Goal: Entertainment & Leisure: Browse casually

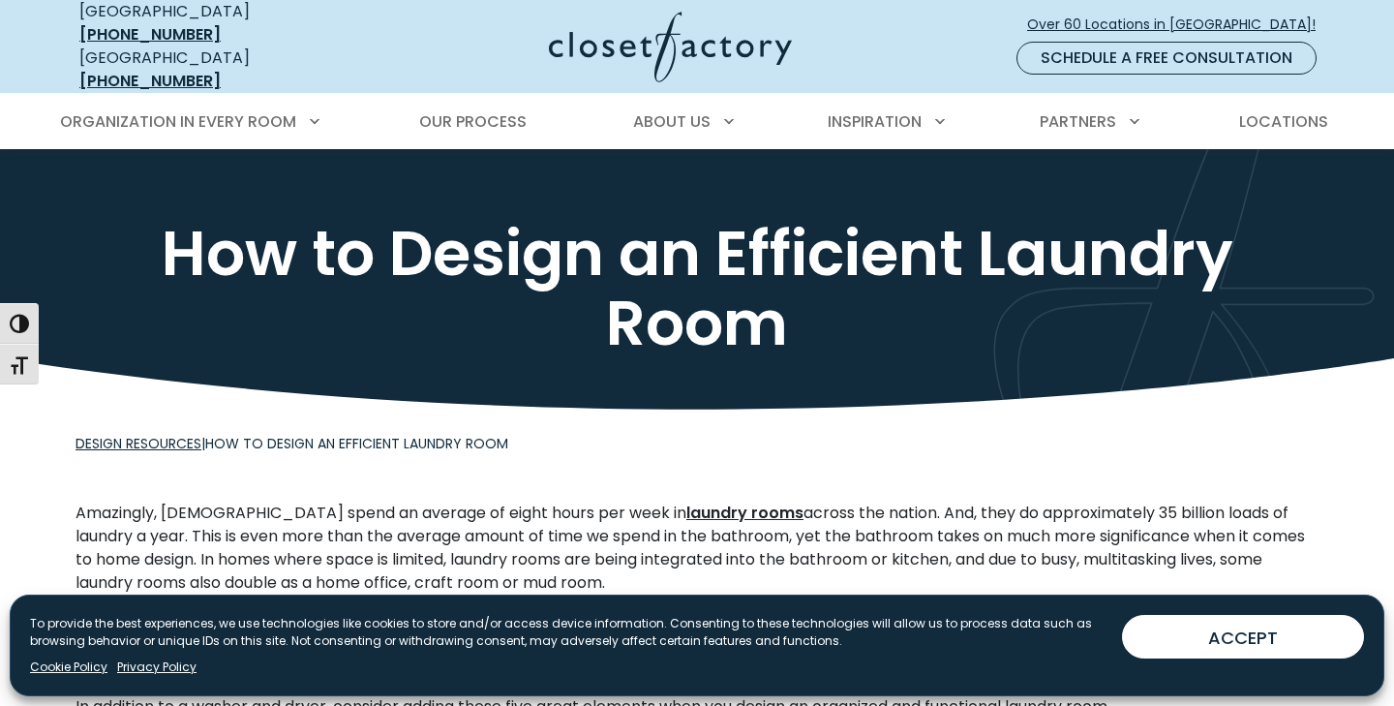
drag, startPoint x: 1224, startPoint y: 641, endPoint x: 1170, endPoint y: 568, distance: 90.6
click at [1224, 641] on button "ACCEPT" at bounding box center [1243, 637] width 242 height 44
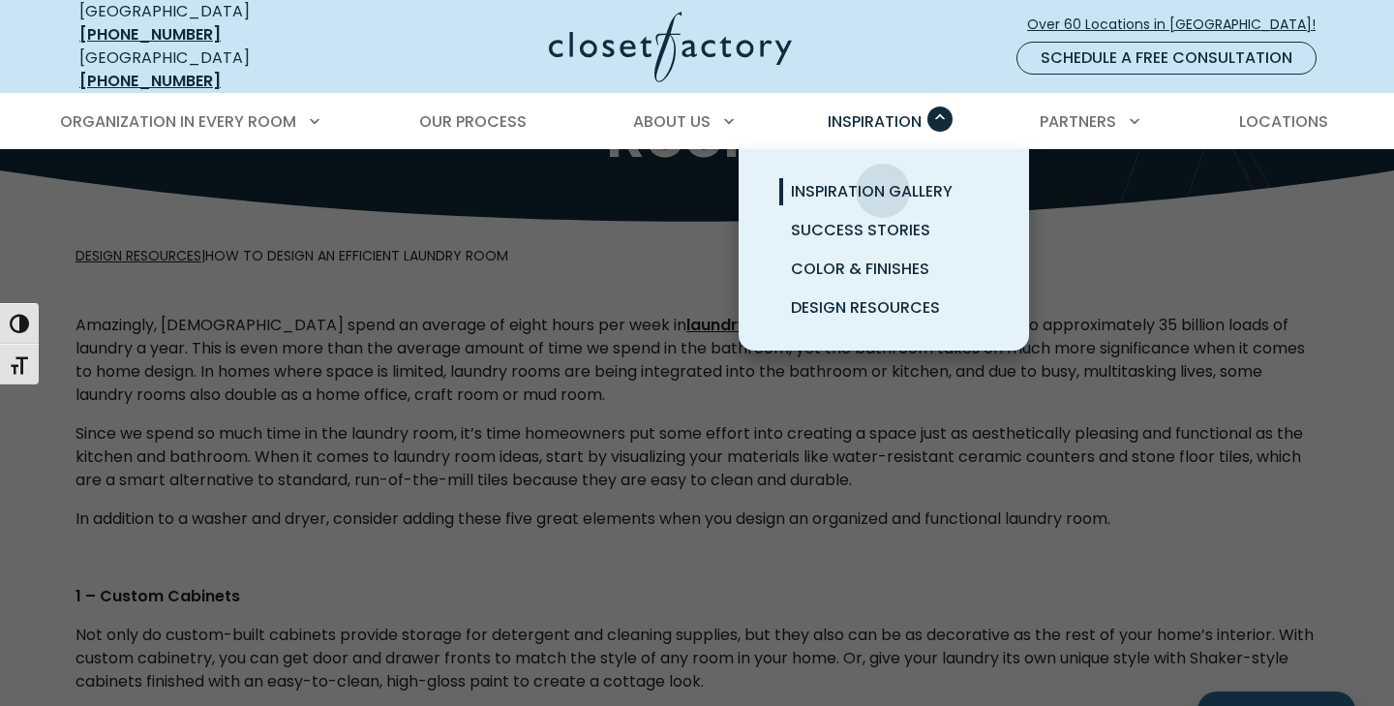
click at [883, 180] on span "Inspiration Gallery" at bounding box center [872, 191] width 162 height 22
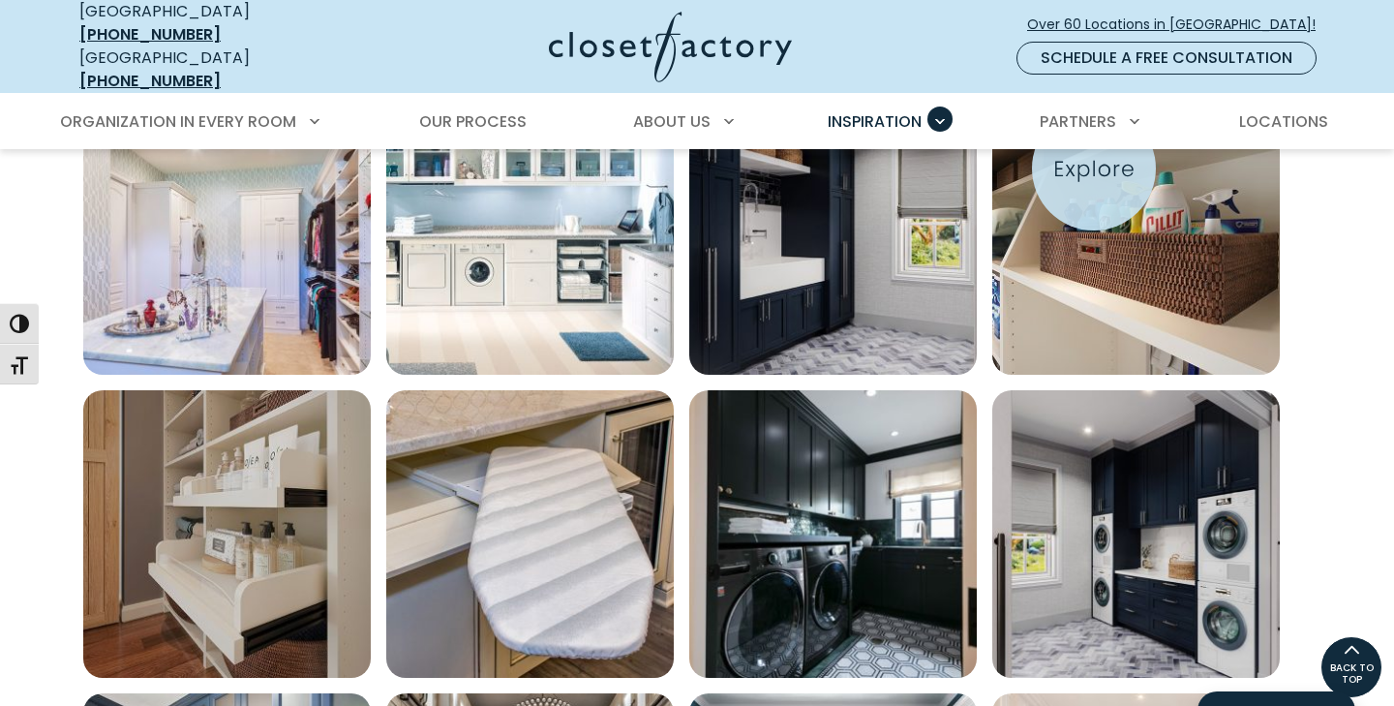
scroll to position [733, 0]
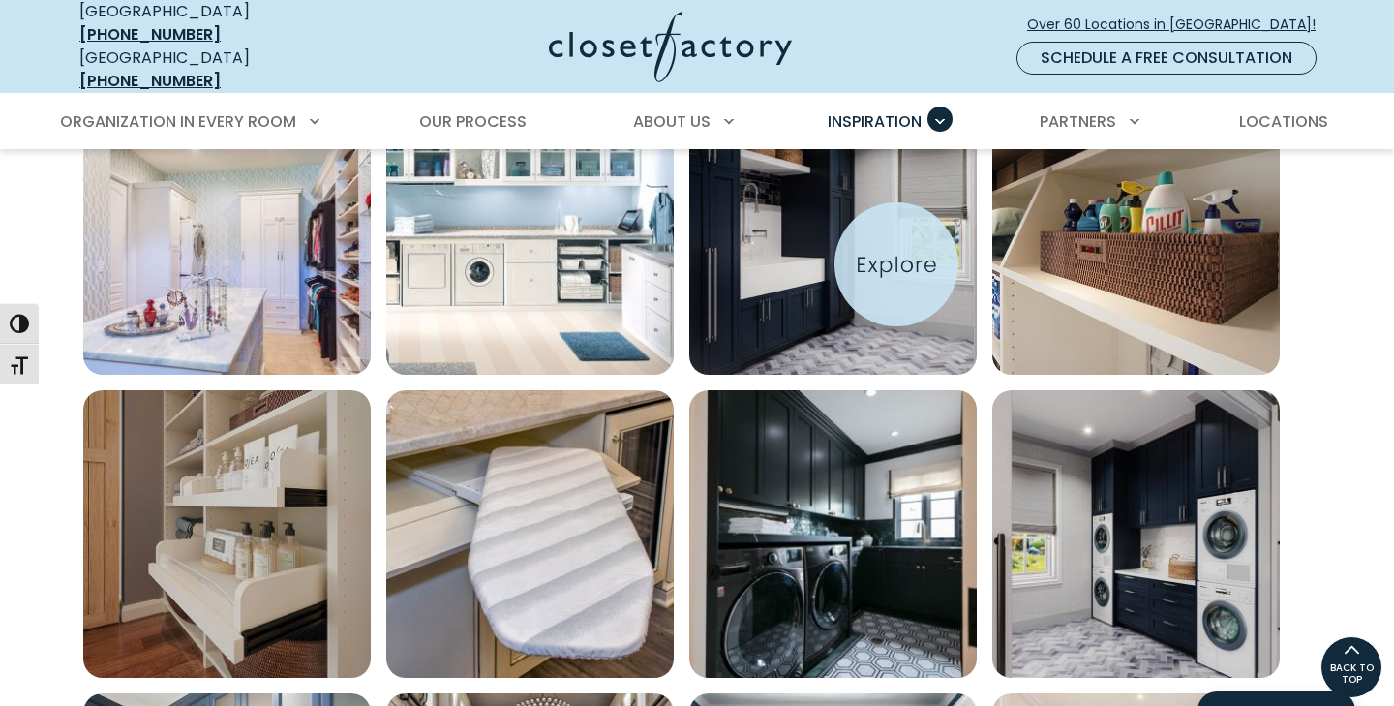
click at [897, 264] on img "Open inspiration gallery to preview enlarged image" at bounding box center [833, 231] width 288 height 288
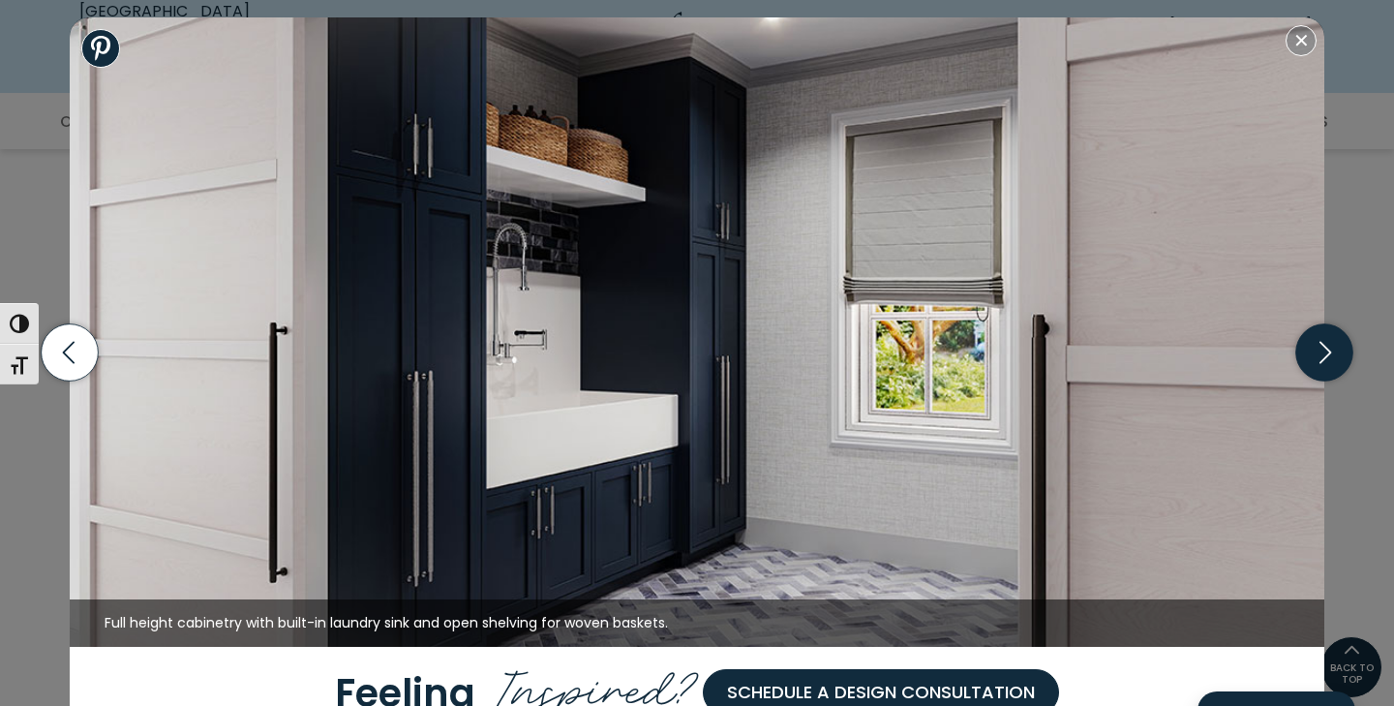
click at [1343, 350] on icon "button" at bounding box center [1324, 352] width 57 height 57
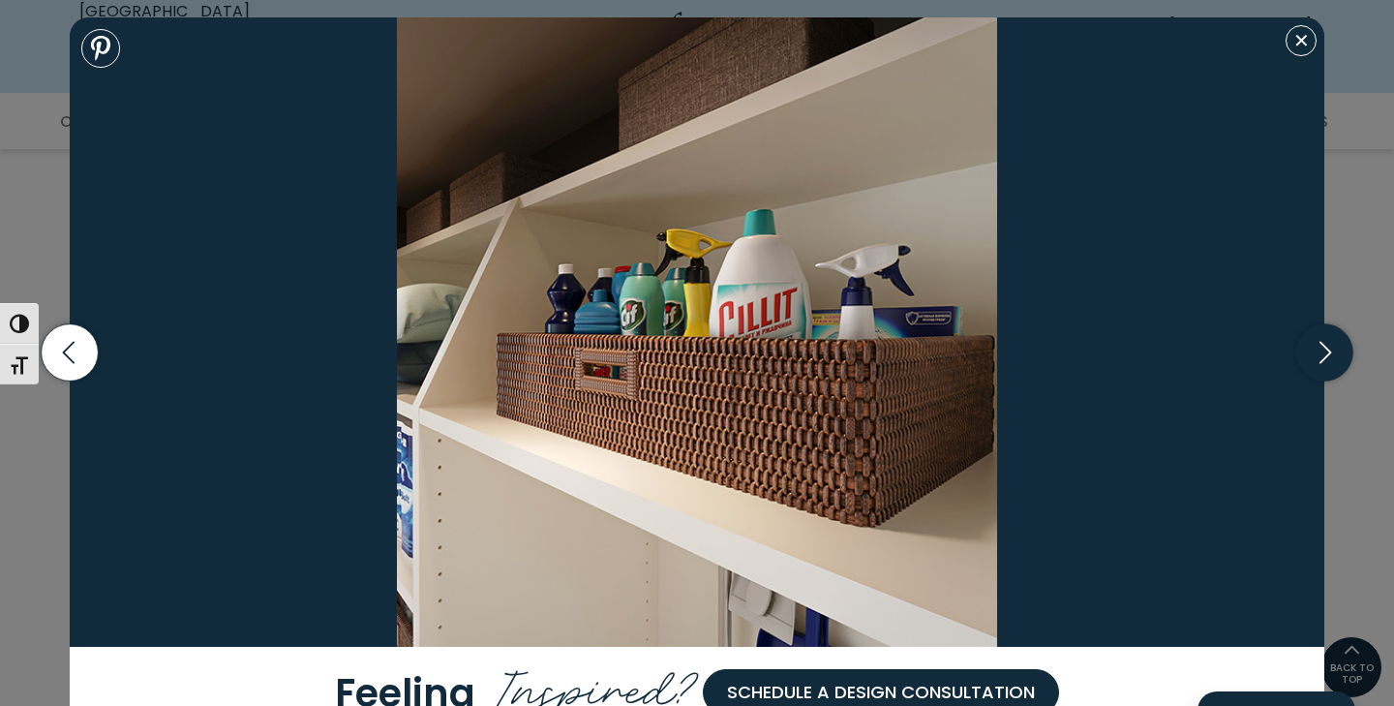
click at [1342, 350] on icon "button" at bounding box center [1324, 352] width 57 height 57
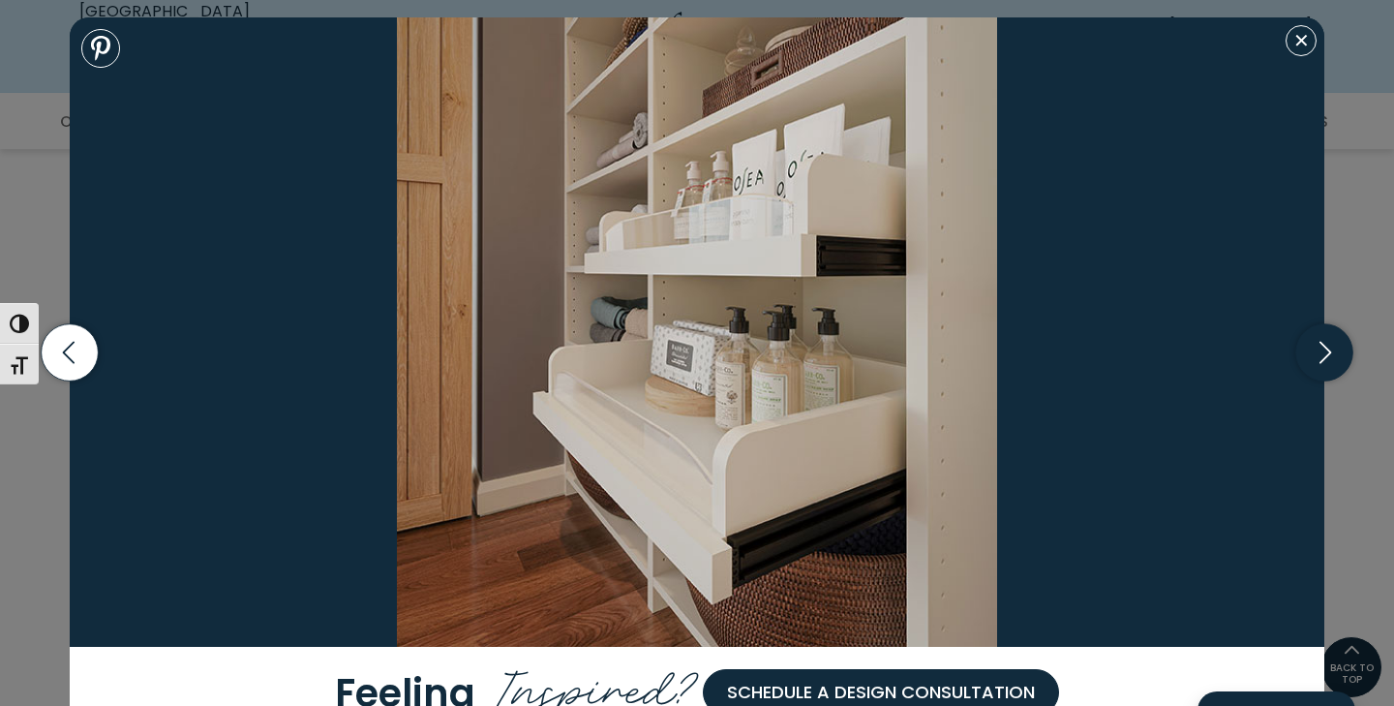
click at [1342, 350] on icon "button" at bounding box center [1324, 352] width 57 height 57
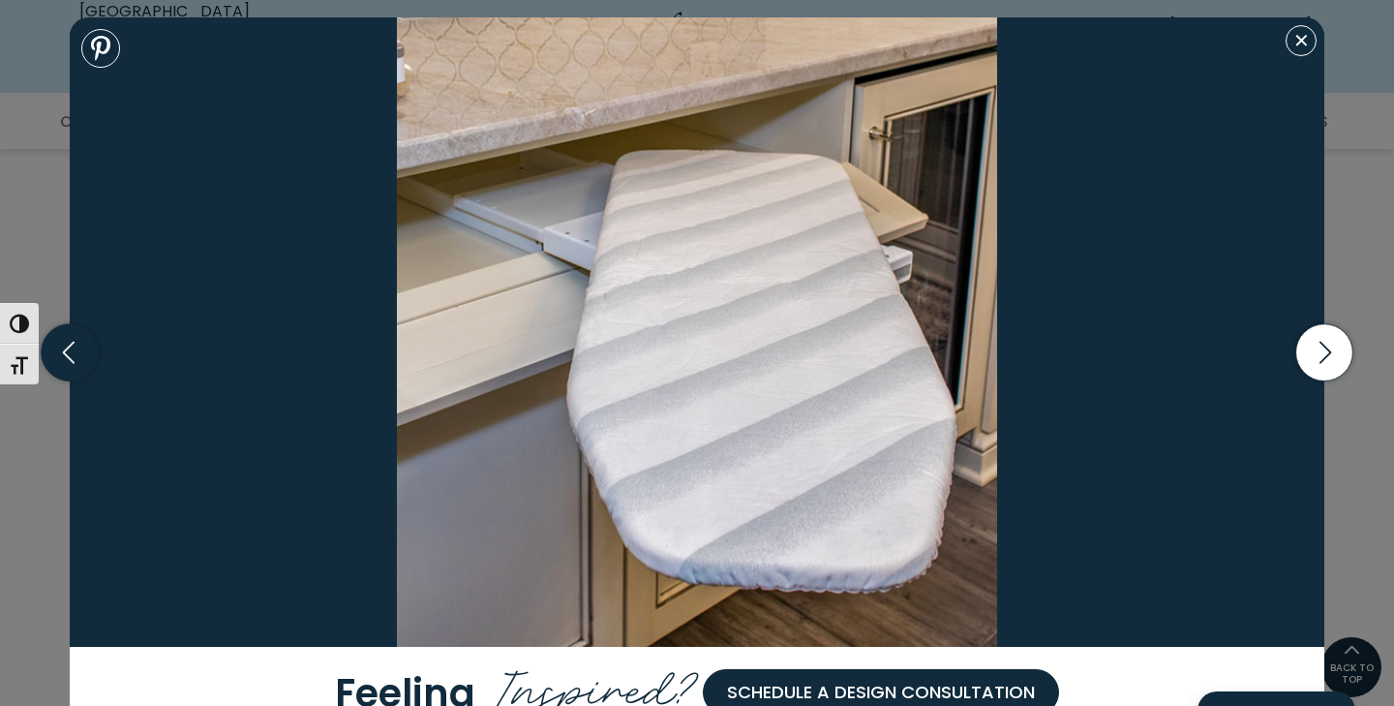
click at [78, 340] on icon "button" at bounding box center [70, 352] width 57 height 57
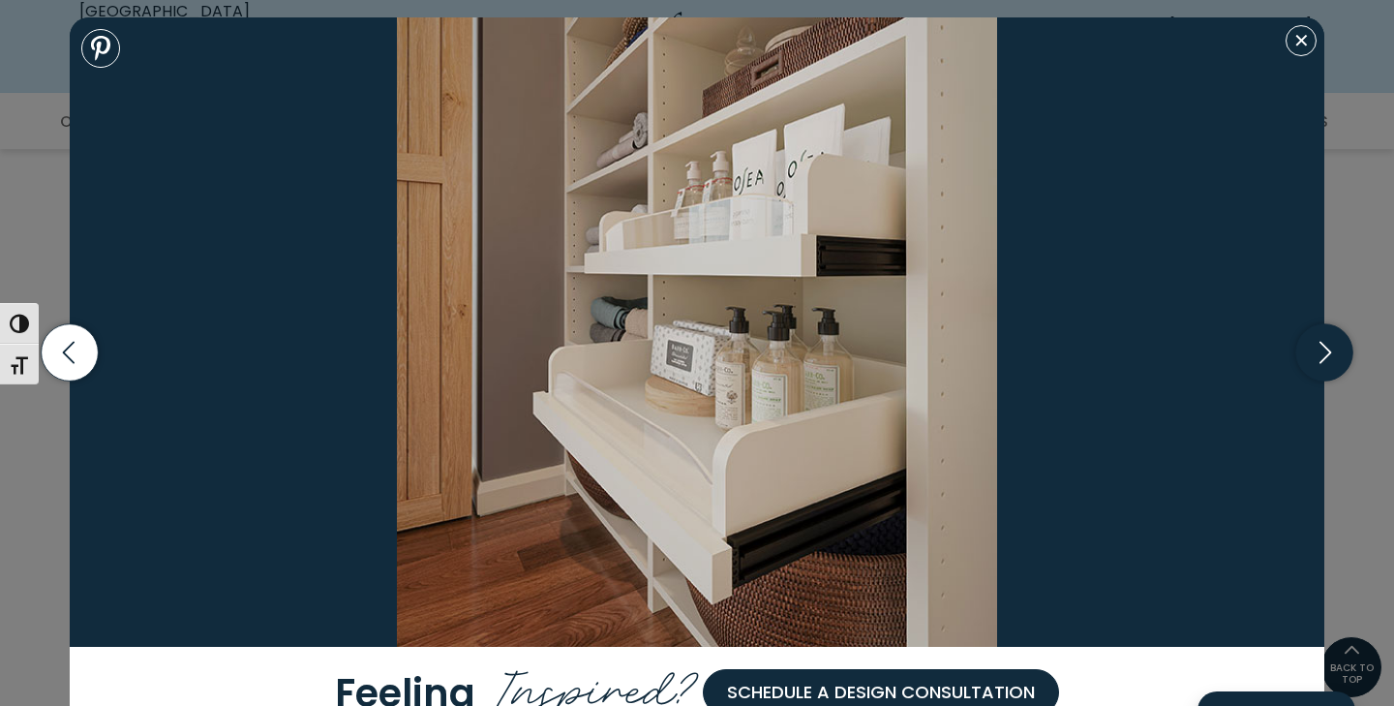
click at [1315, 356] on icon "button" at bounding box center [1324, 352] width 57 height 57
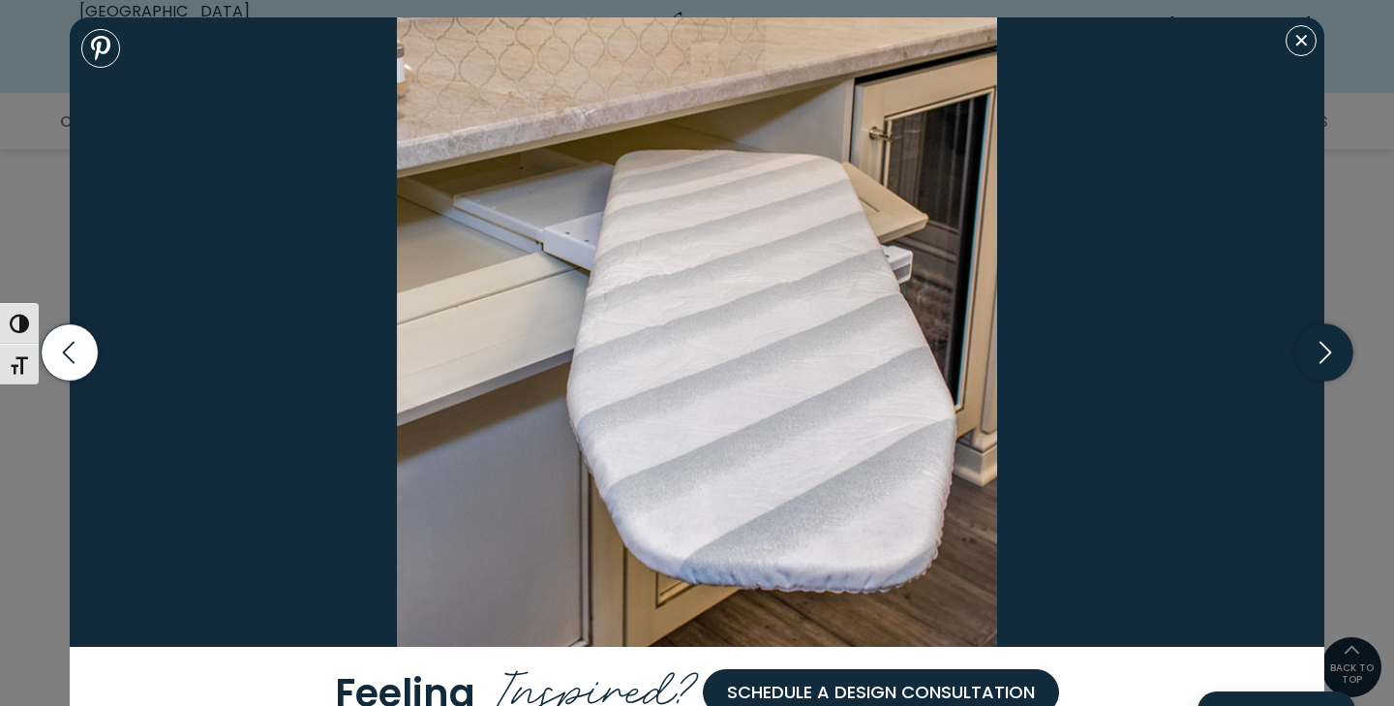
click at [1316, 354] on icon "button" at bounding box center [1324, 352] width 57 height 57
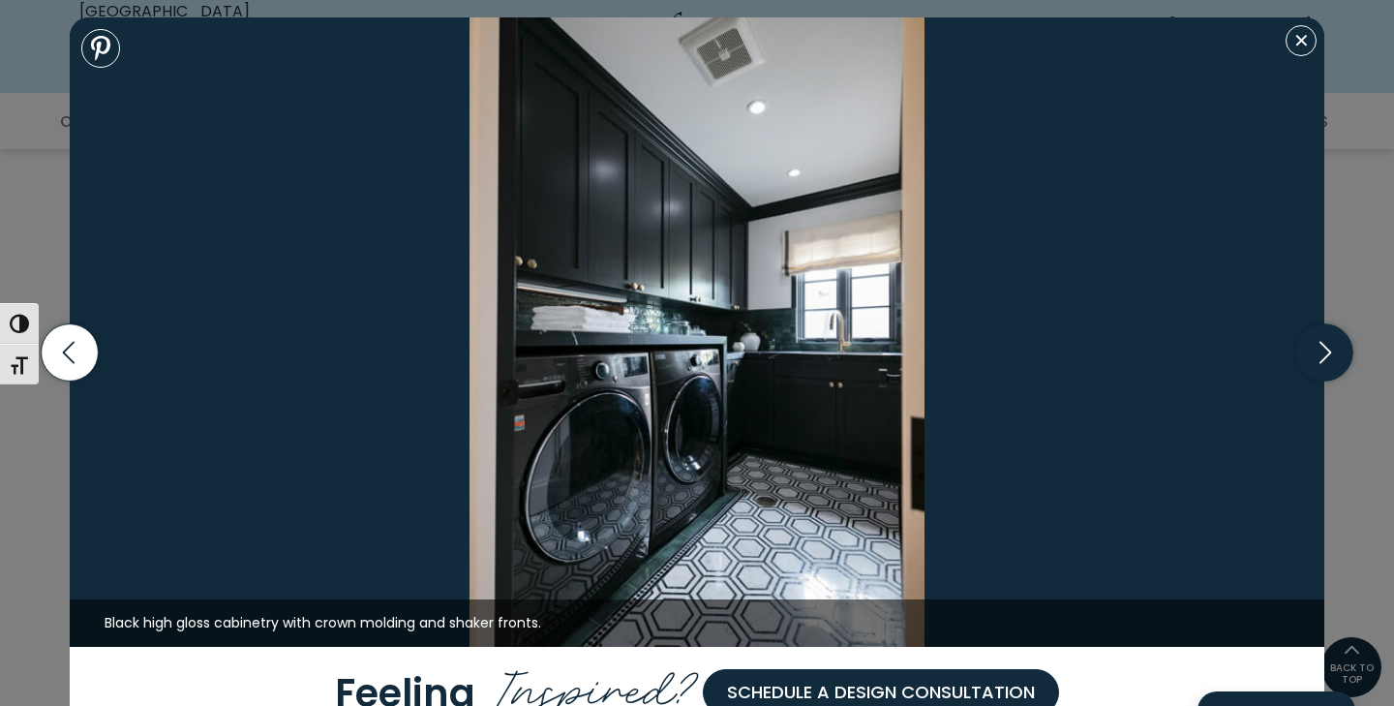
click at [1318, 352] on icon "button" at bounding box center [1324, 352] width 57 height 57
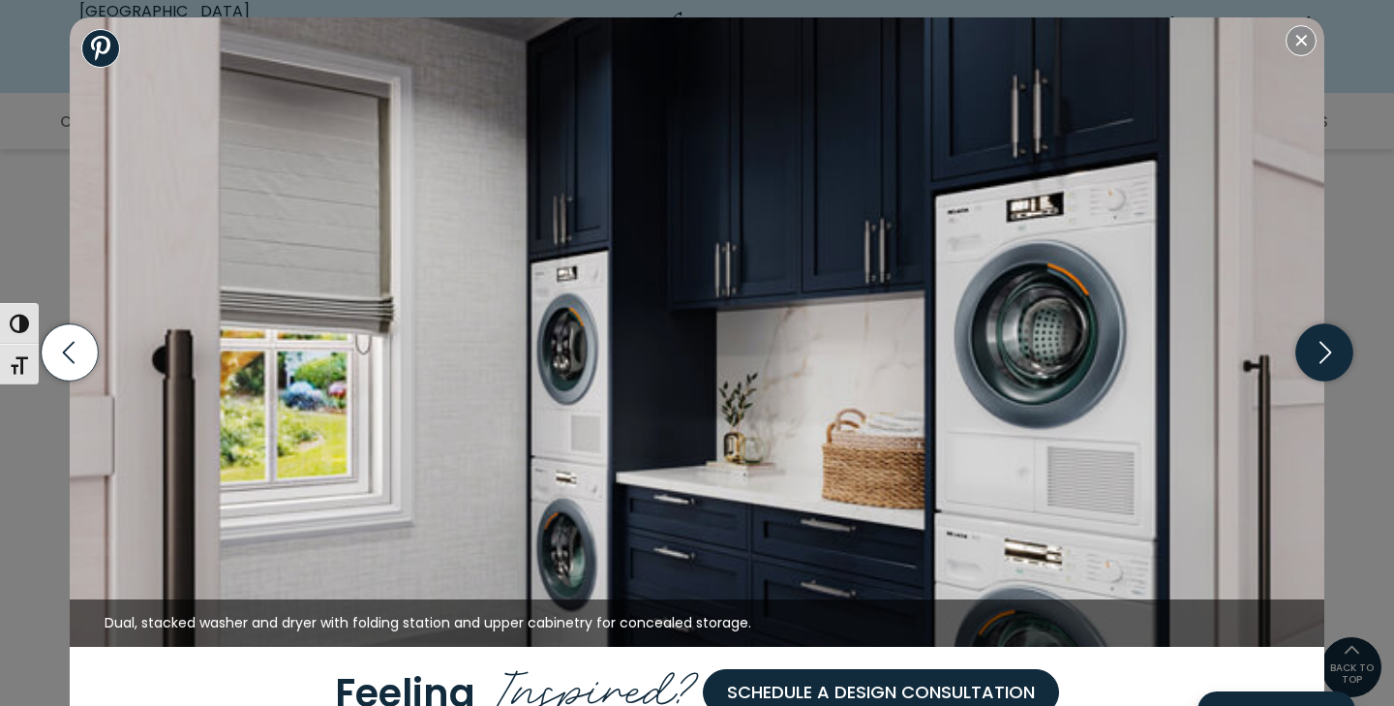
click at [1322, 354] on icon "button" at bounding box center [1324, 352] width 57 height 57
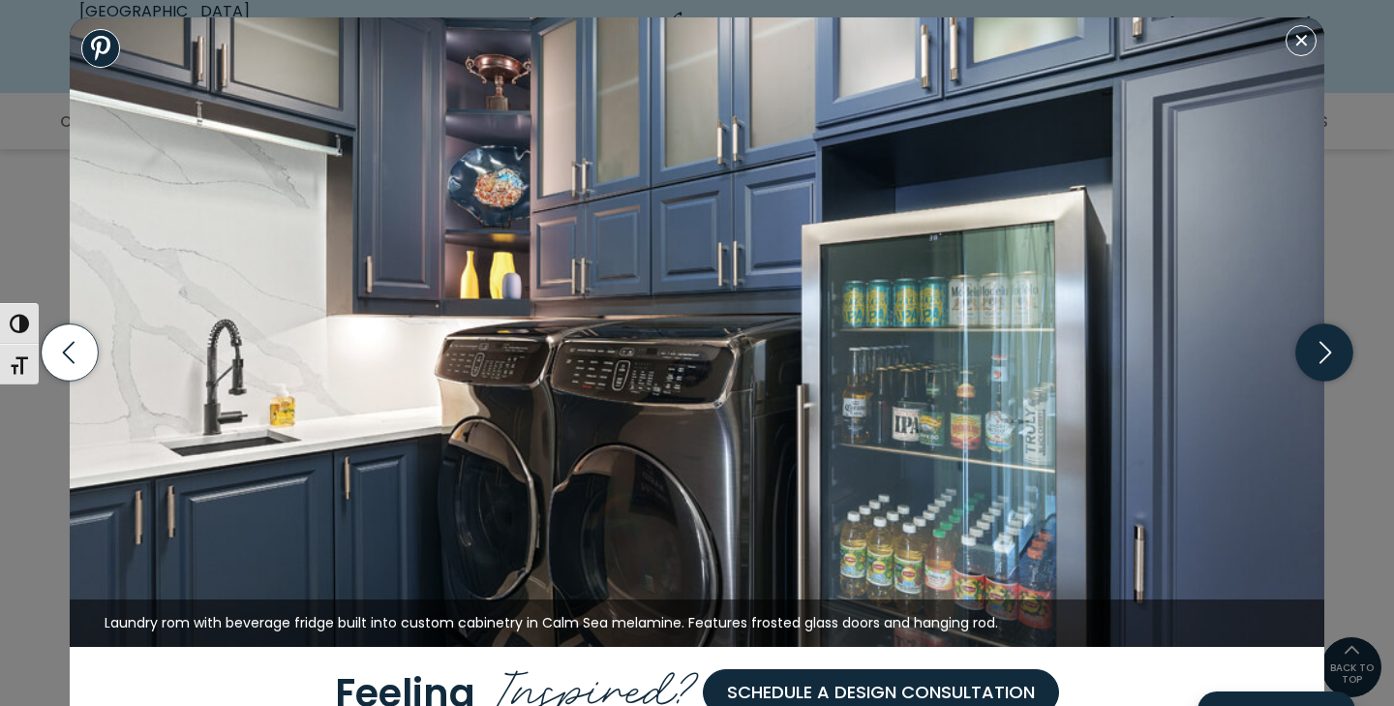
click at [1322, 354] on icon "button" at bounding box center [1324, 352] width 57 height 57
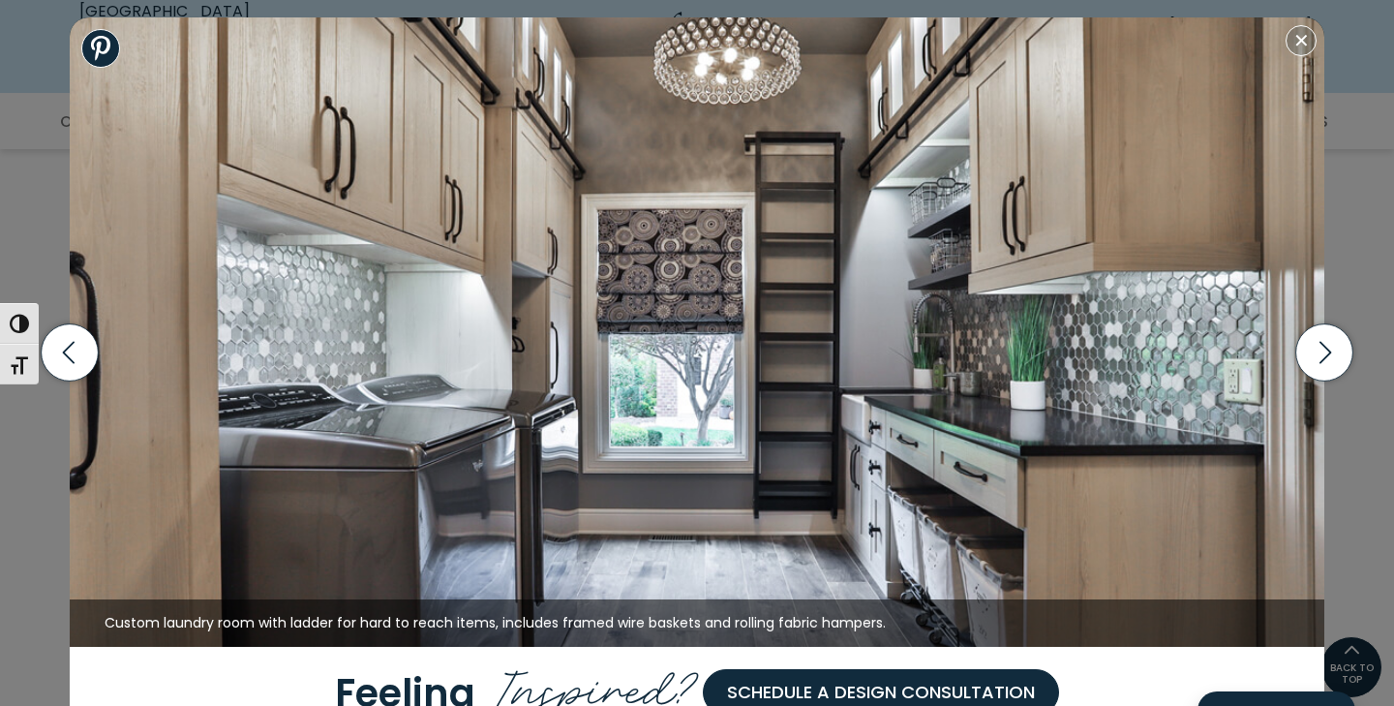
scroll to position [667, 0]
click at [756, 76] on img at bounding box center [697, 331] width 1255 height 629
click at [1354, 337] on icon "button" at bounding box center [1325, 352] width 70 height 83
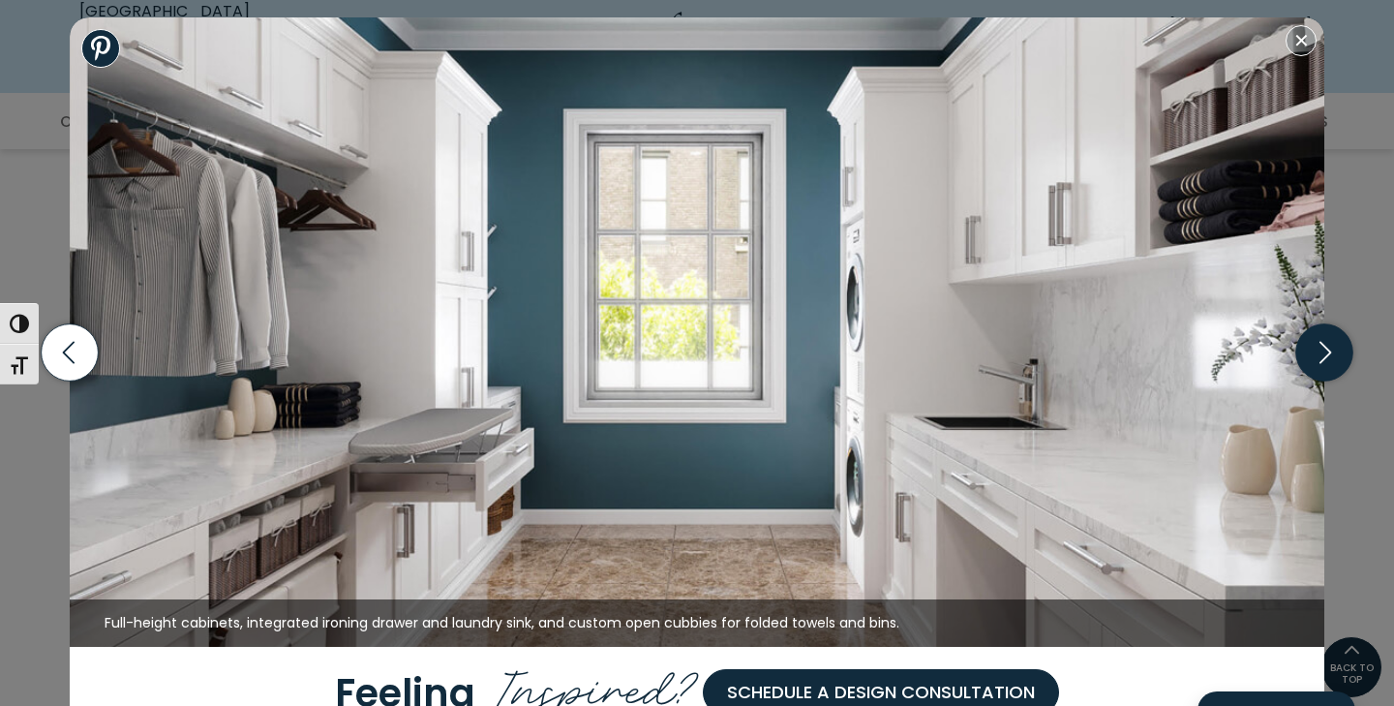
click at [1331, 365] on icon "button" at bounding box center [1324, 352] width 57 height 57
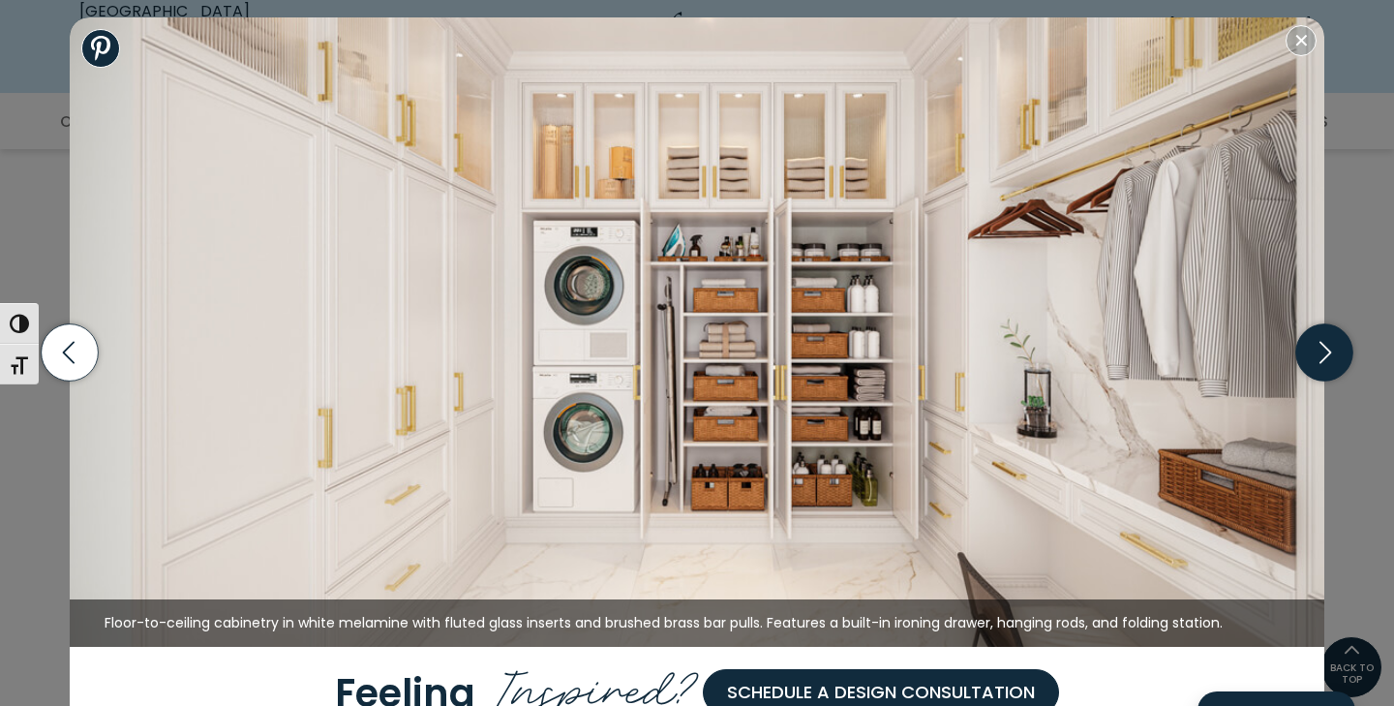
click at [1331, 365] on icon "button" at bounding box center [1324, 352] width 57 height 57
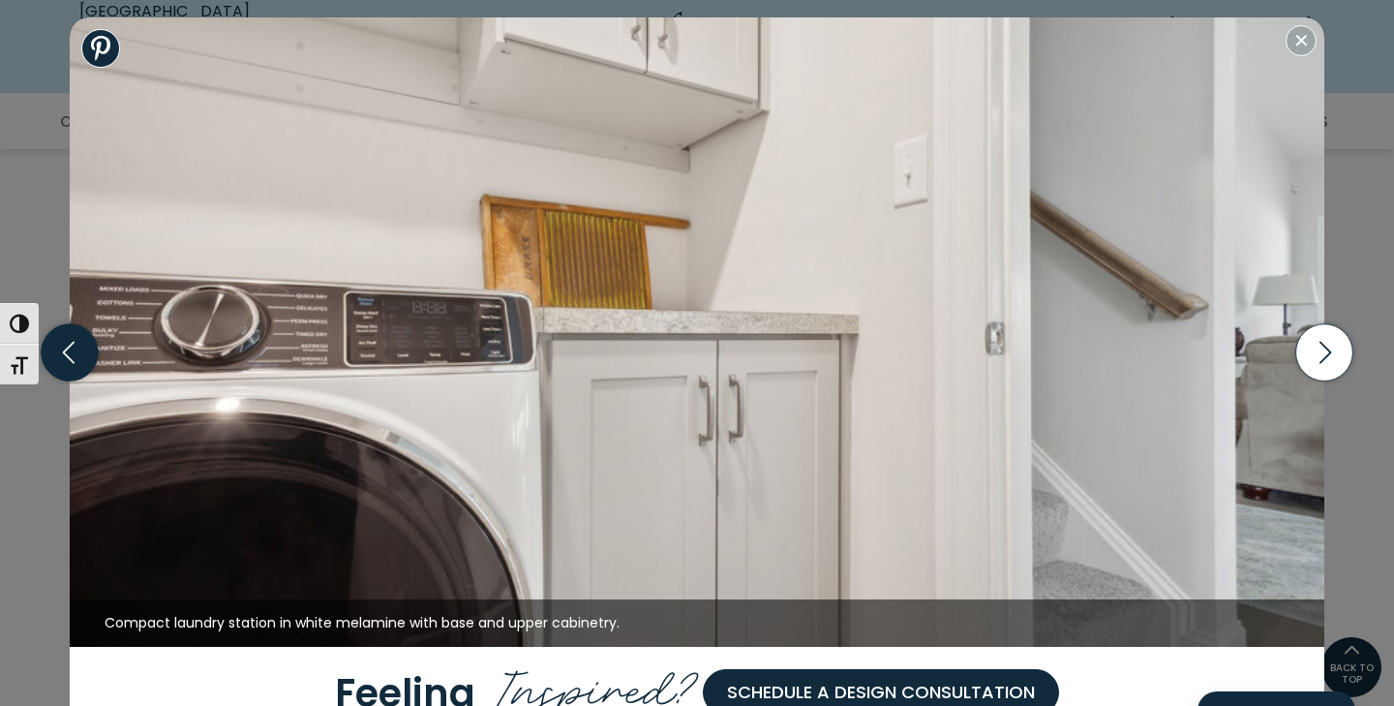
click at [82, 363] on icon "button" at bounding box center [70, 352] width 57 height 57
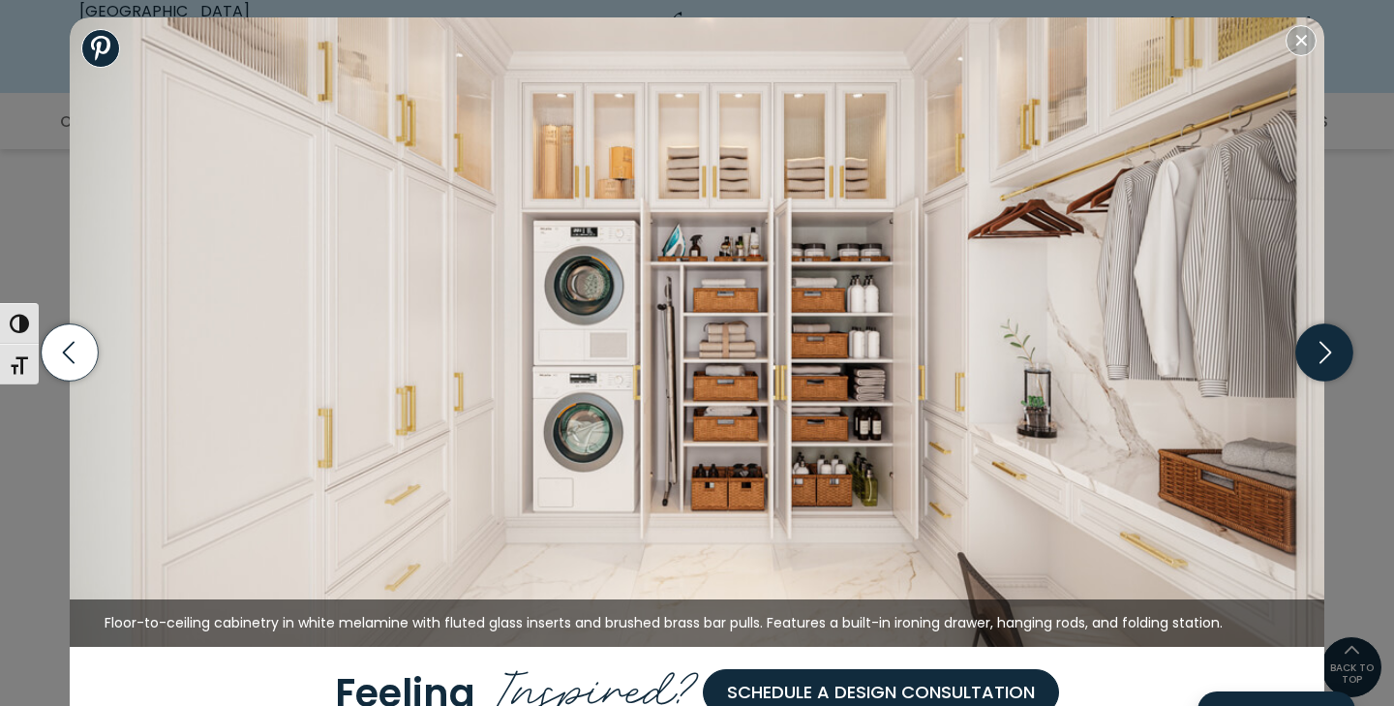
click at [1312, 370] on icon "button" at bounding box center [1324, 352] width 57 height 57
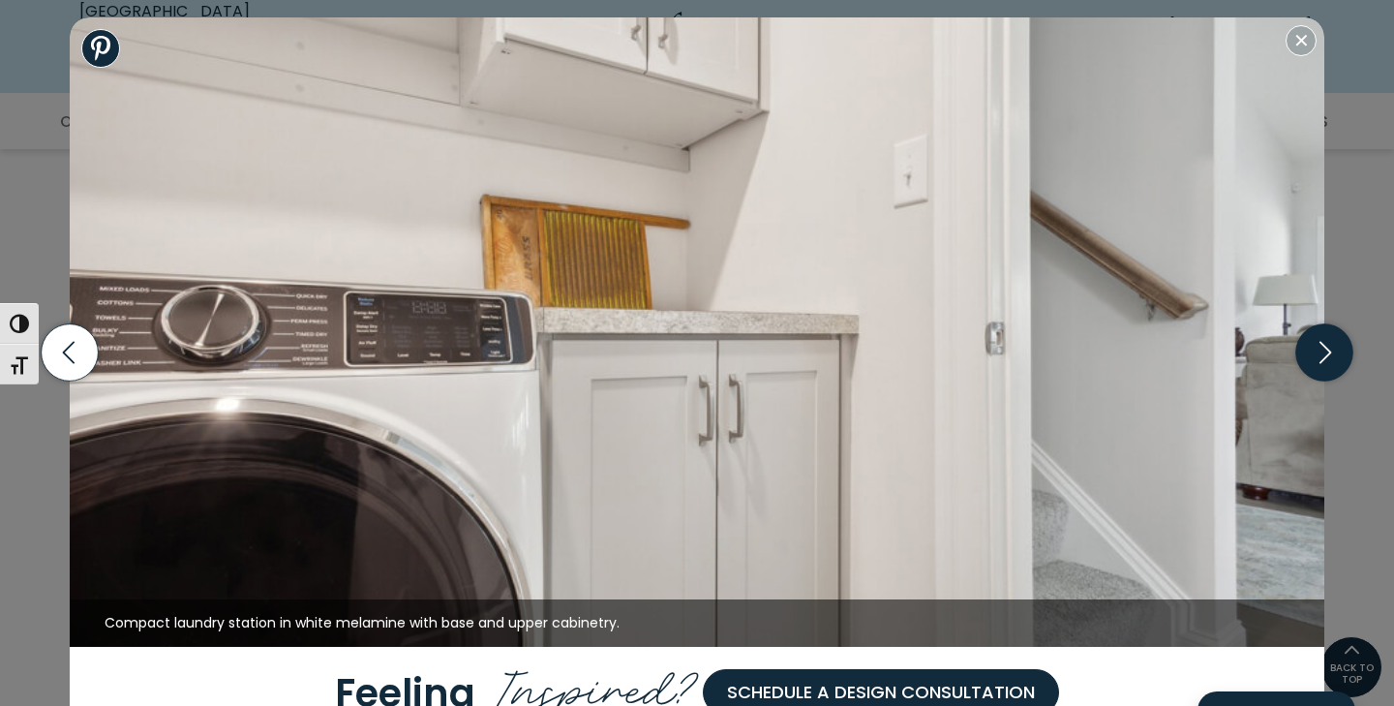
click at [1313, 360] on icon "button" at bounding box center [1324, 352] width 57 height 57
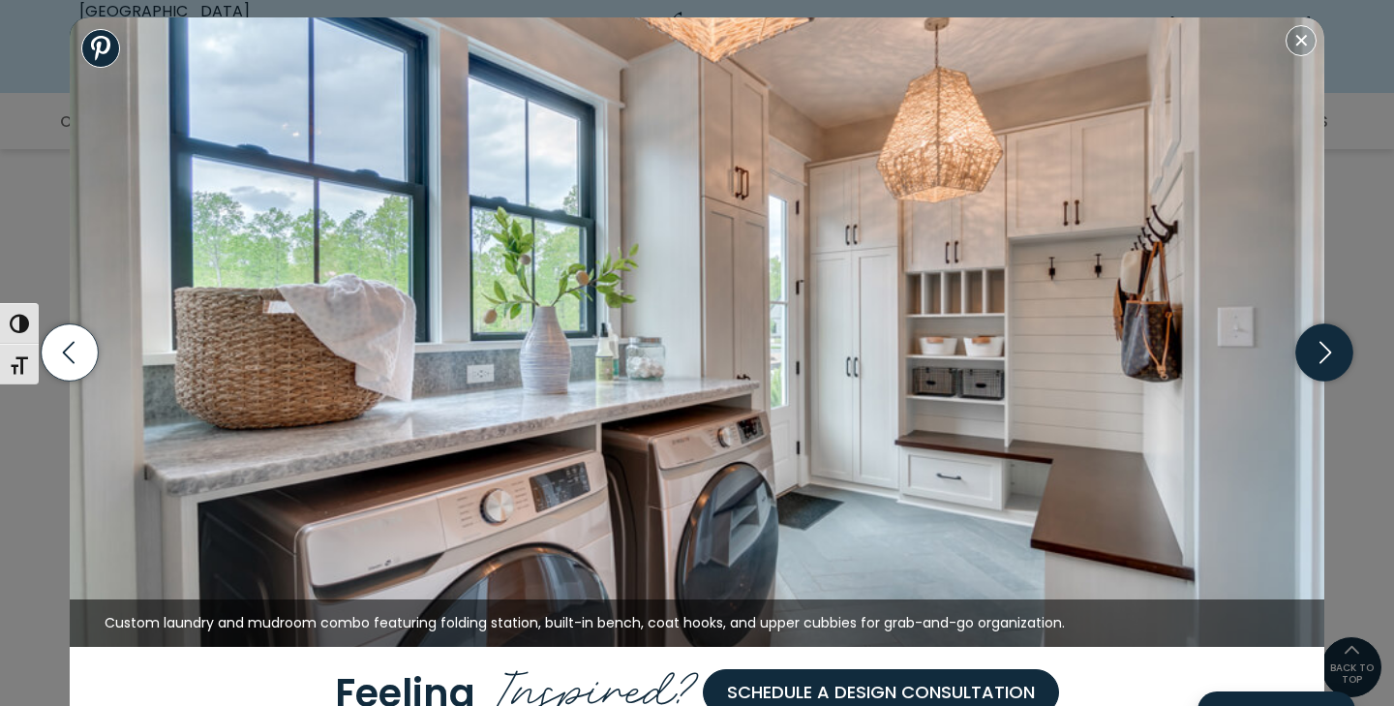
click at [1312, 354] on icon "button" at bounding box center [1324, 352] width 57 height 57
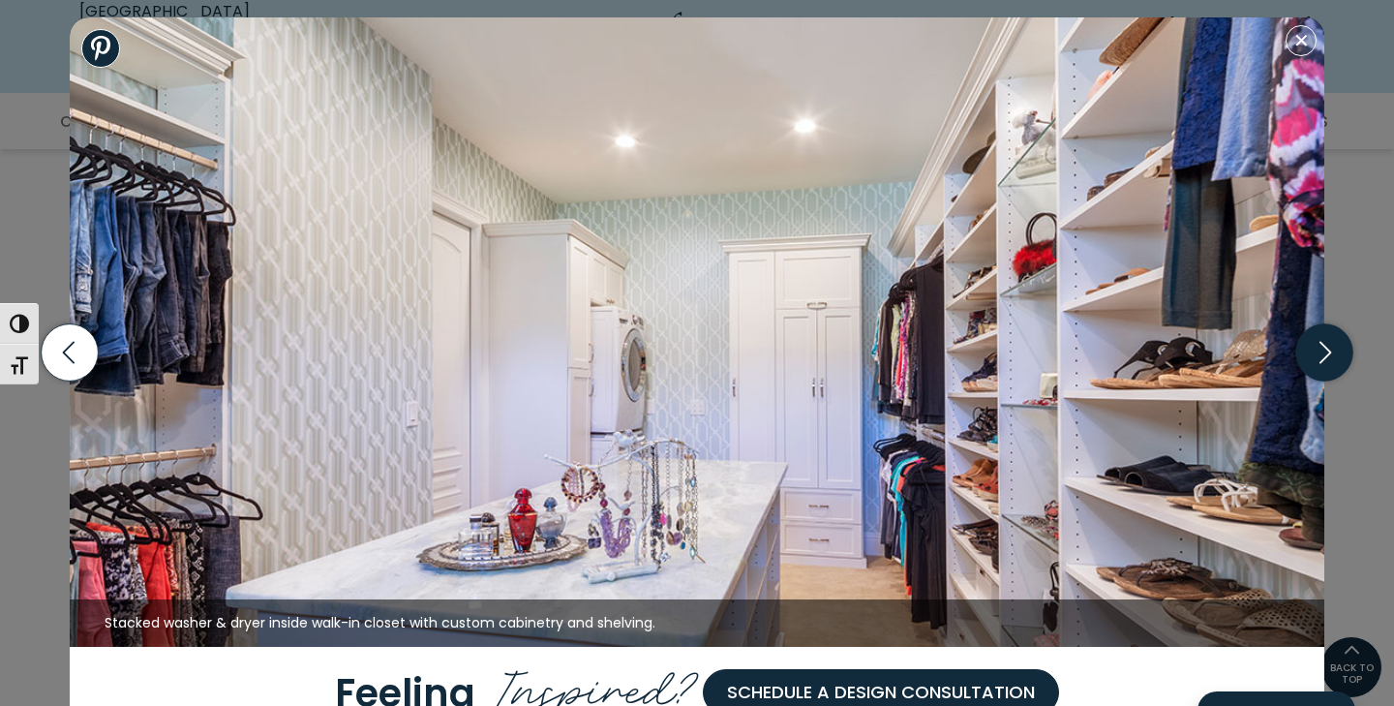
click at [1312, 354] on icon "button" at bounding box center [1324, 352] width 57 height 57
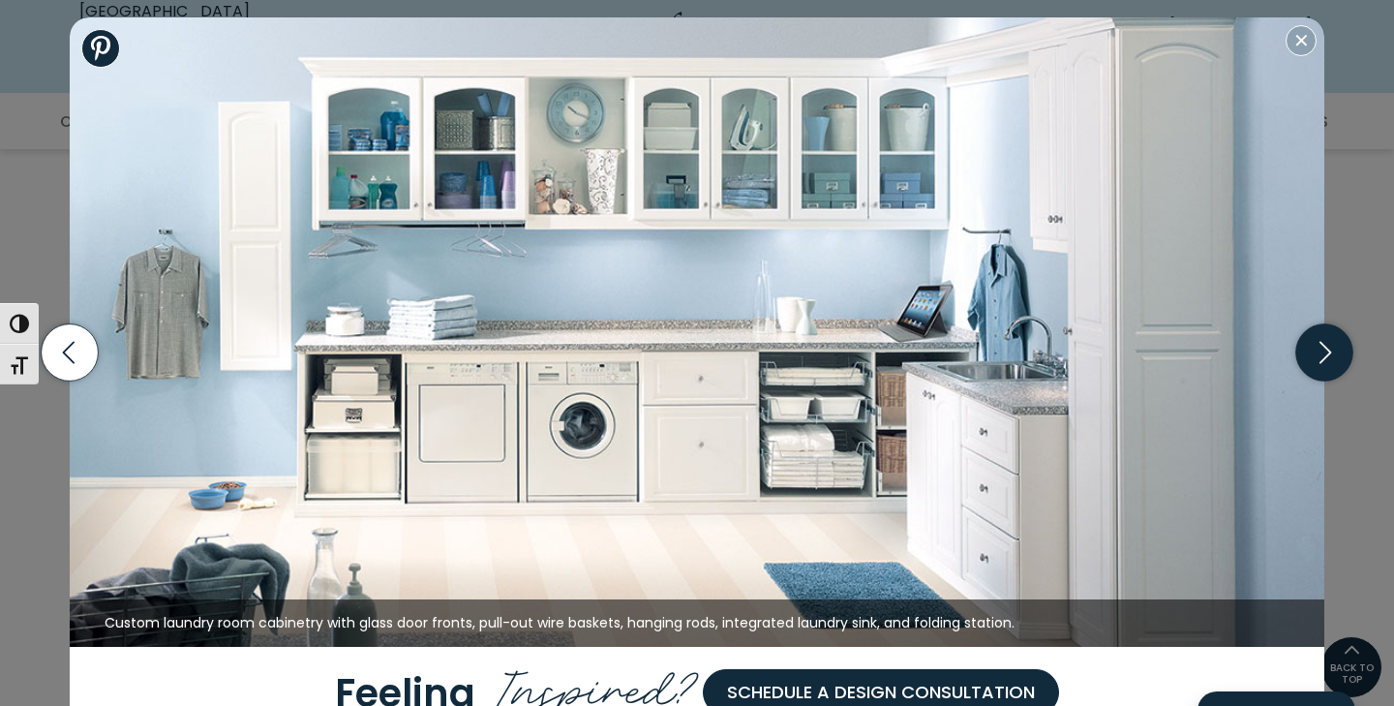
click at [1312, 354] on icon "button" at bounding box center [1324, 352] width 57 height 57
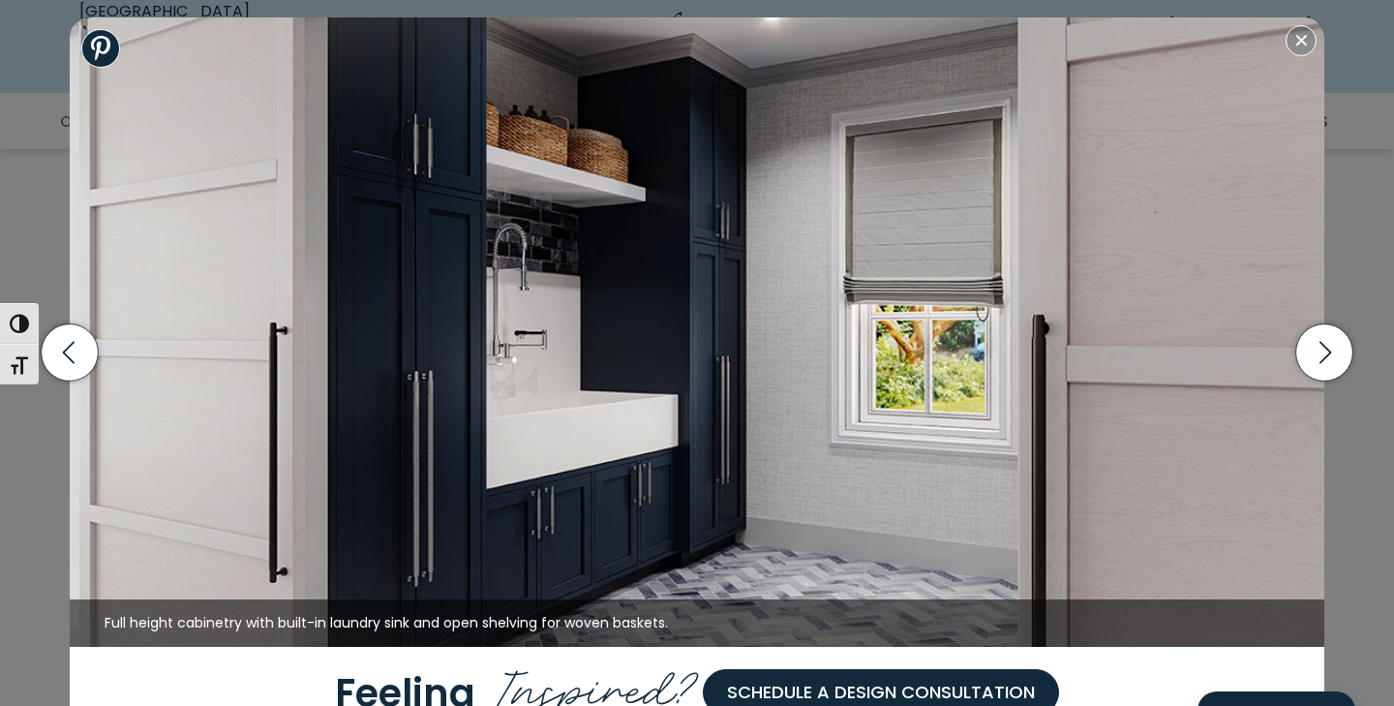
scroll to position [772, 0]
click at [1307, 42] on button "Close modal" at bounding box center [1301, 40] width 31 height 31
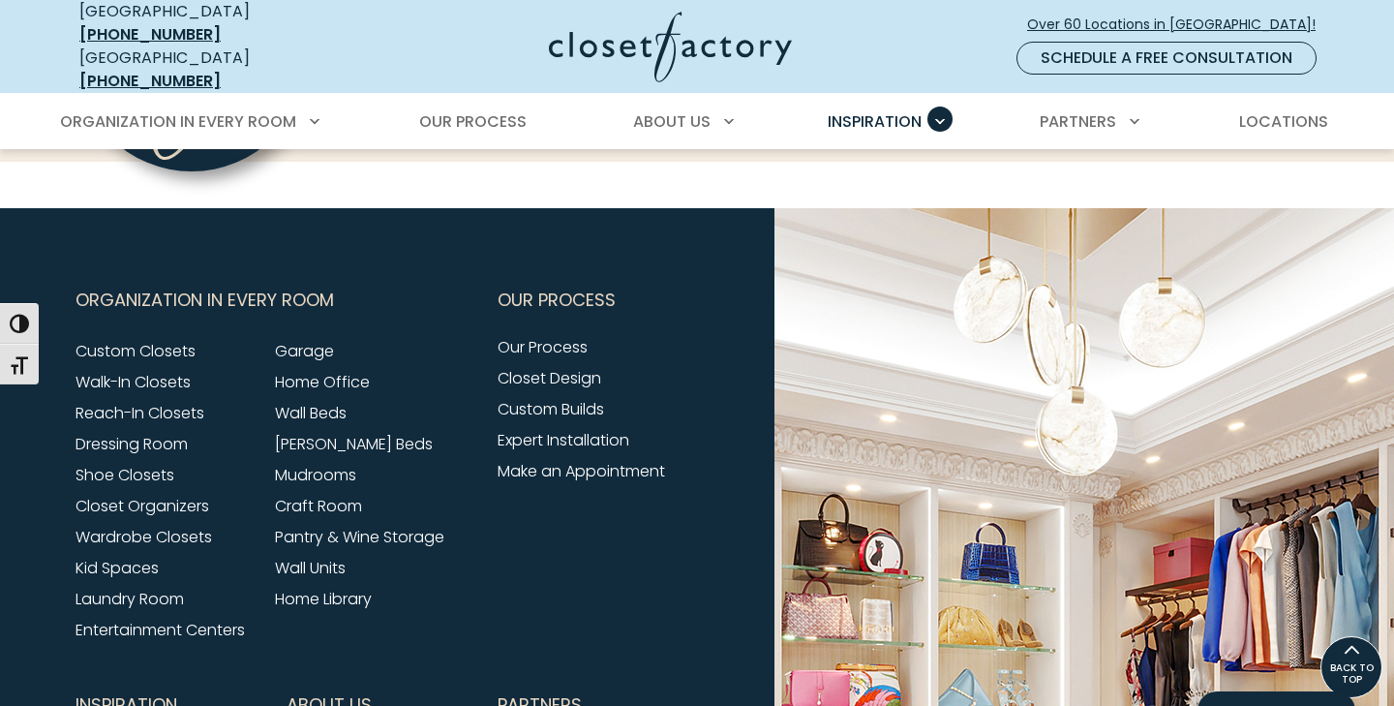
scroll to position [2178, 0]
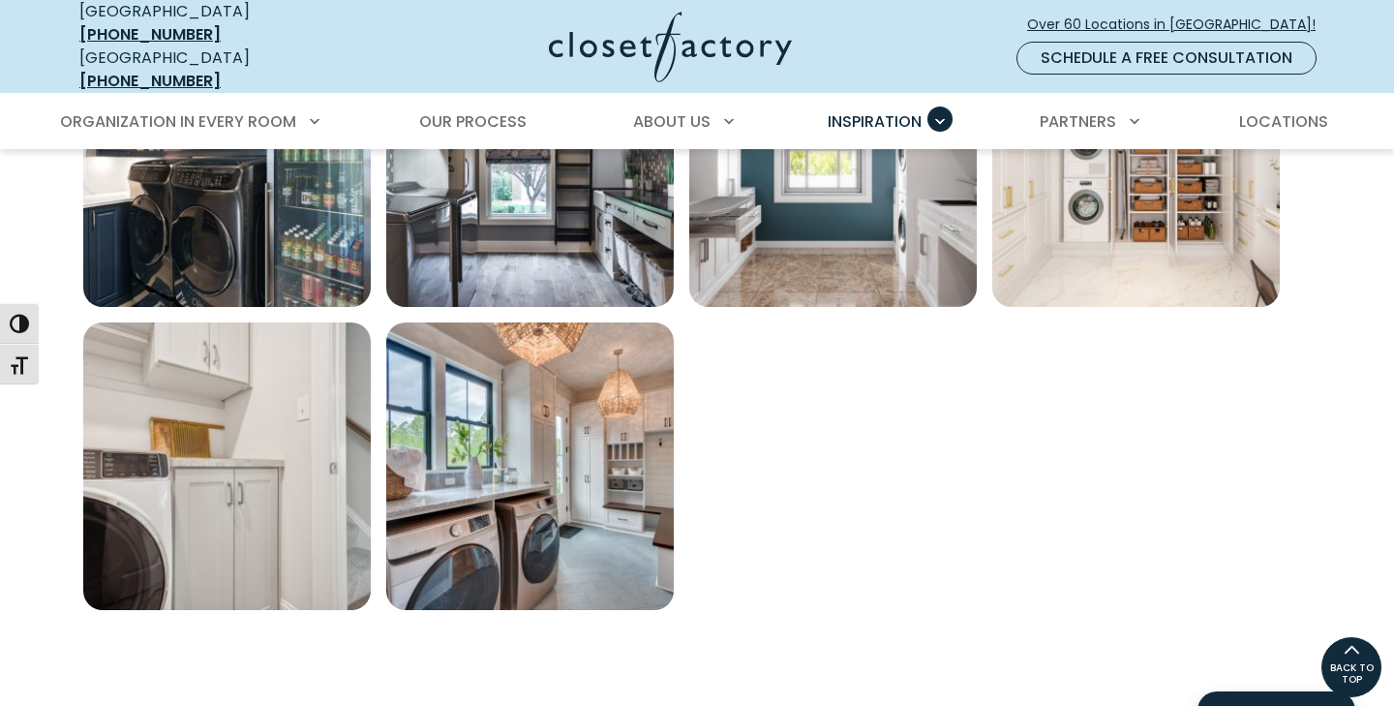
scroll to position [1407, 0]
click at [1097, 271] on img "Open inspiration gallery to preview enlarged image" at bounding box center [1136, 163] width 288 height 288
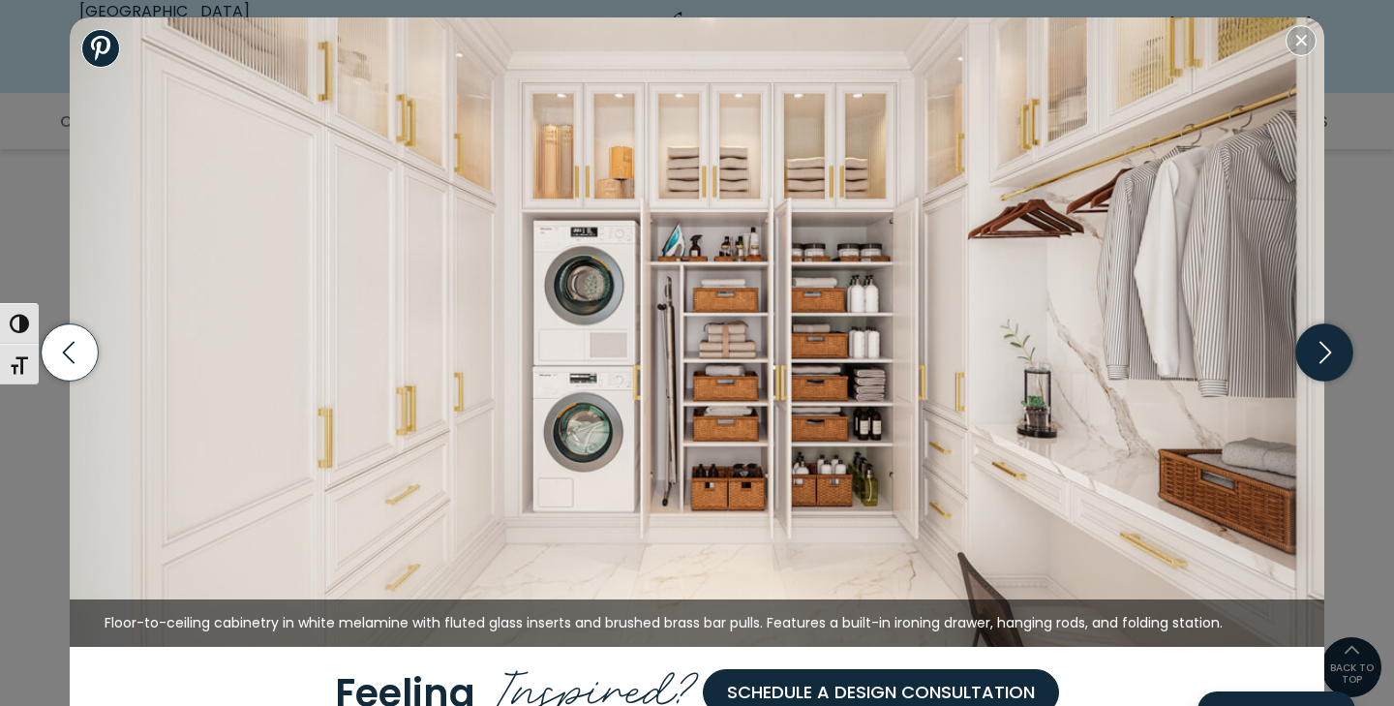
click at [1339, 354] on icon "button" at bounding box center [1324, 352] width 57 height 57
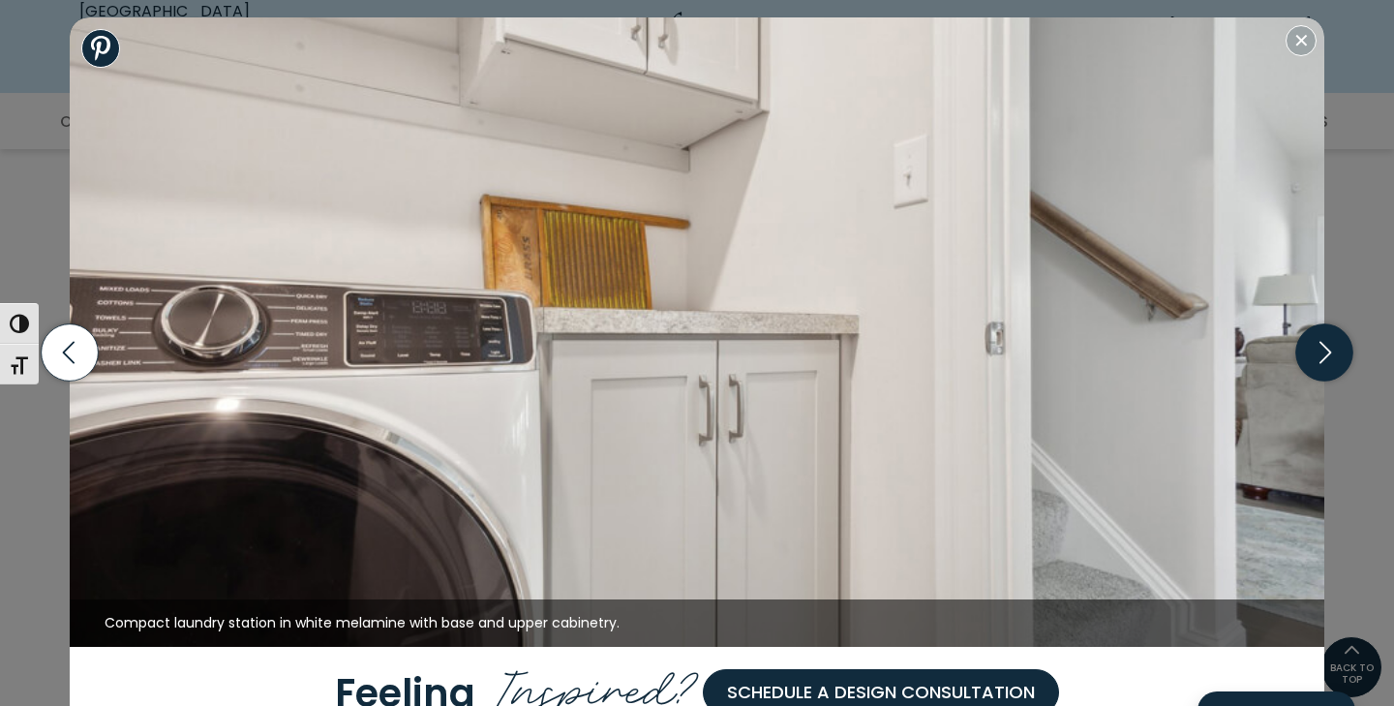
click at [1339, 354] on icon "button" at bounding box center [1324, 352] width 57 height 57
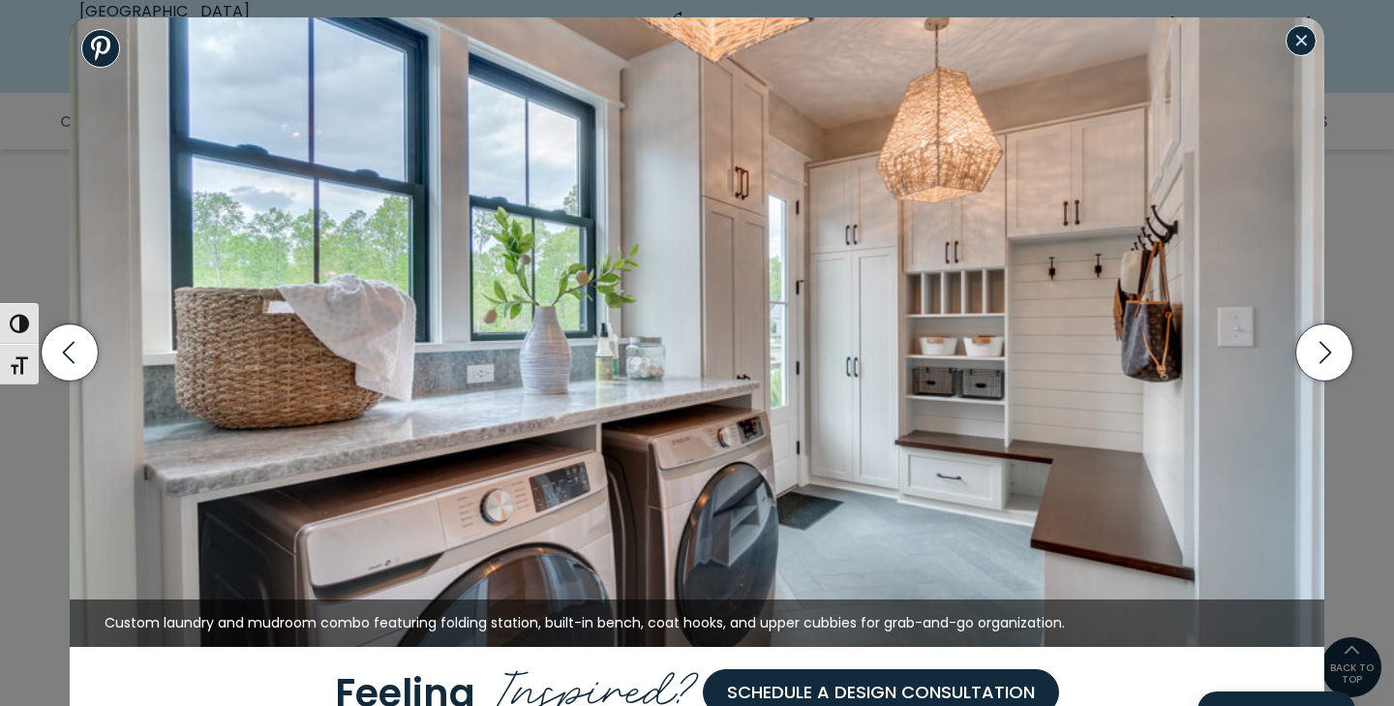
click at [1310, 43] on button "Close modal" at bounding box center [1301, 40] width 31 height 31
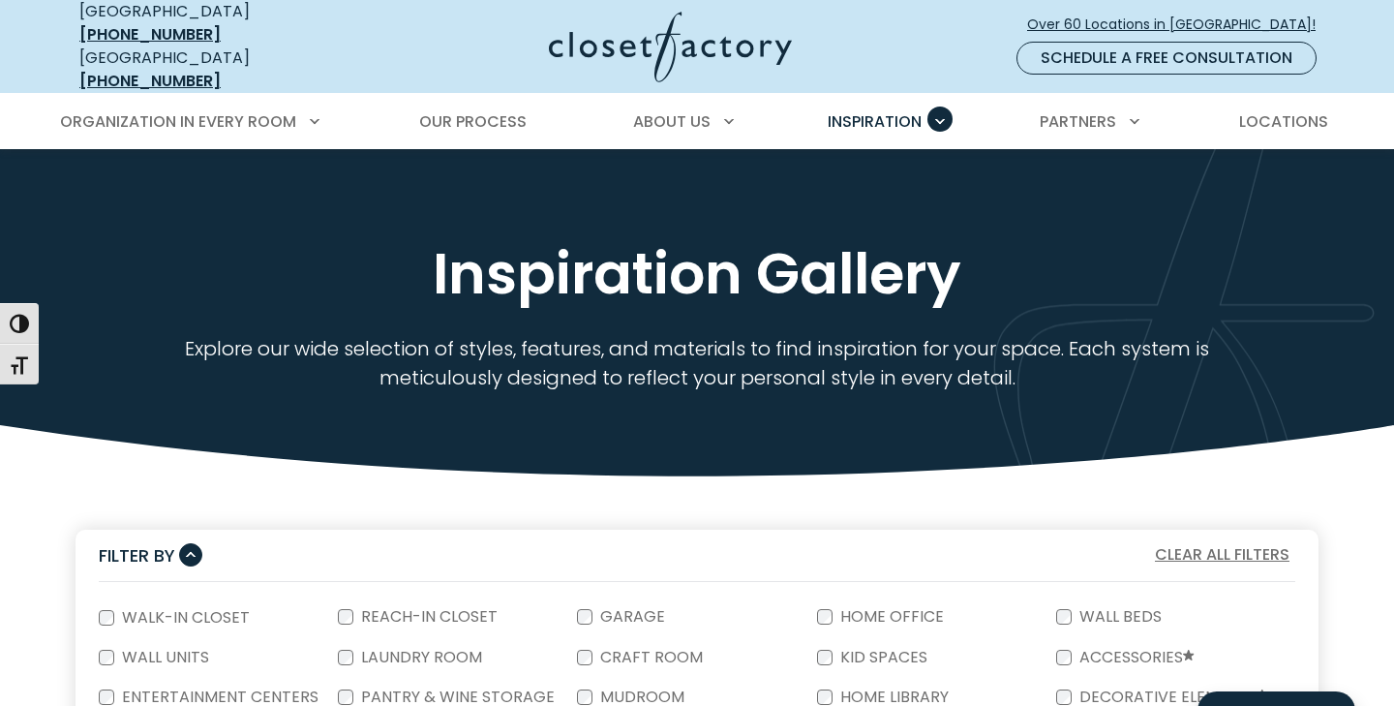
scroll to position [0, 0]
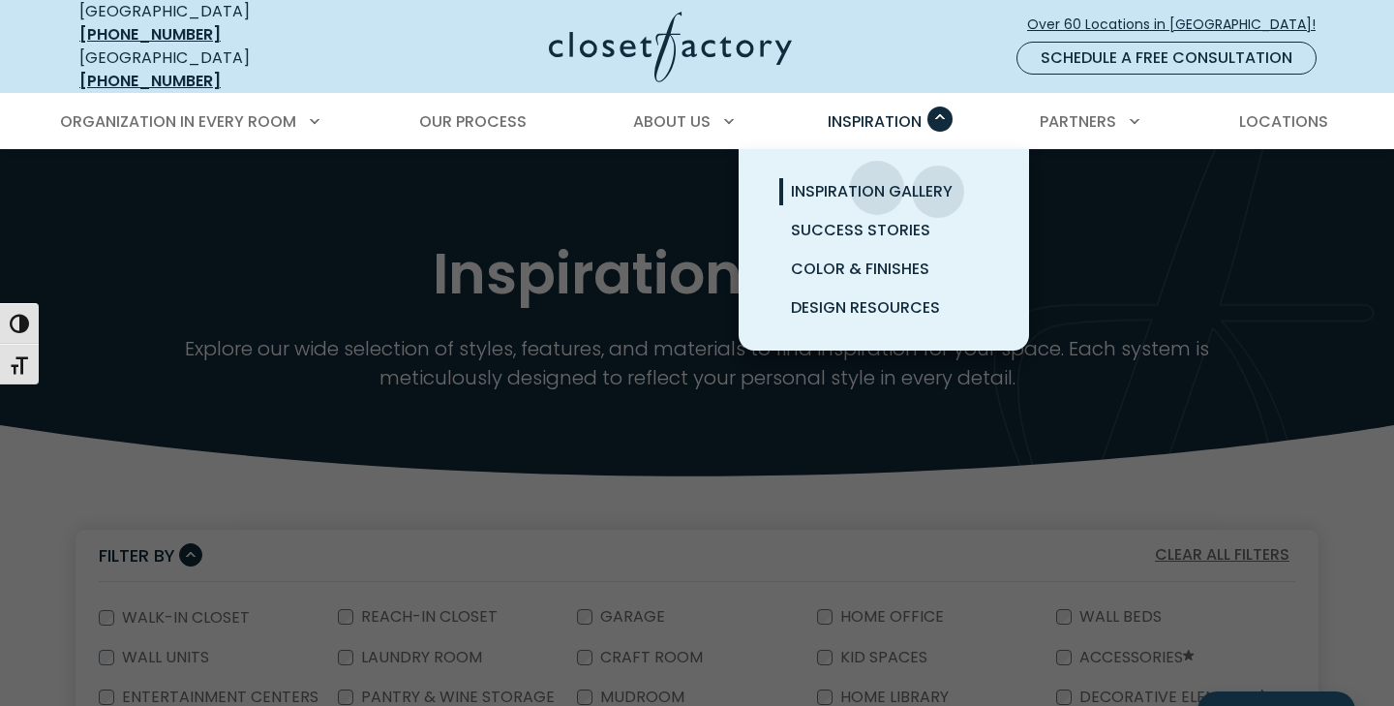
click at [877, 180] on span "Inspiration Gallery" at bounding box center [872, 191] width 162 height 22
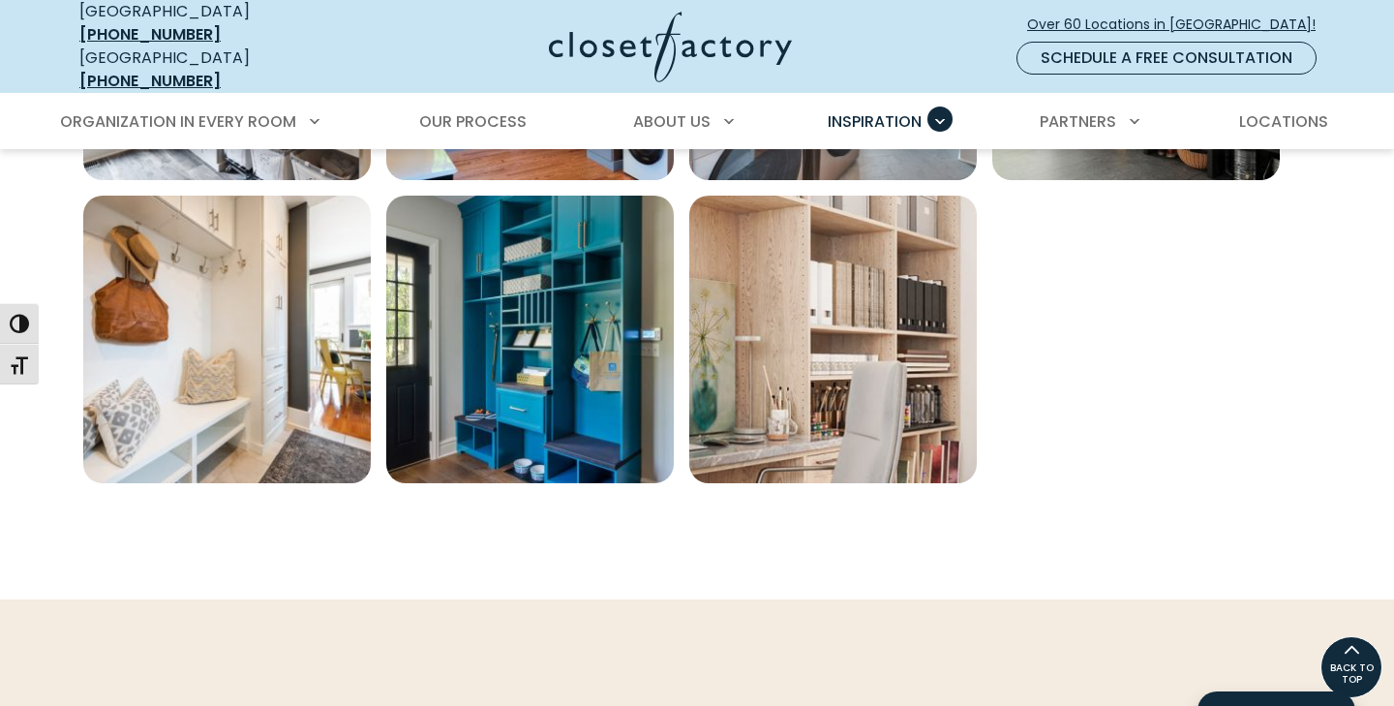
scroll to position [1231, 0]
